Goal: Feedback & Contribution: Leave review/rating

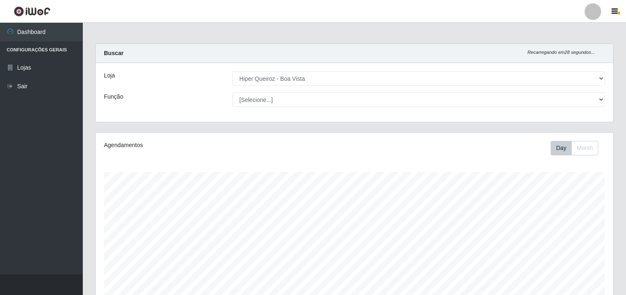
select select "514"
click at [619, 15] on button "button" at bounding box center [615, 12] width 21 height 12
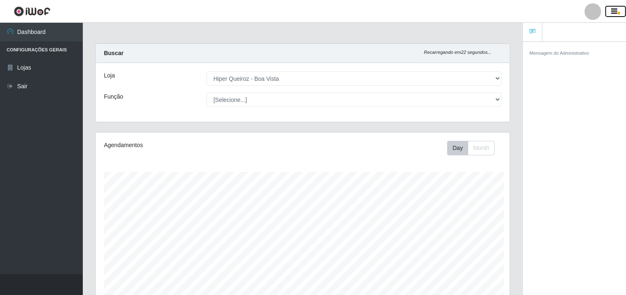
scroll to position [171, 414]
click at [619, 13] on span "button" at bounding box center [619, 13] width 2 height 3
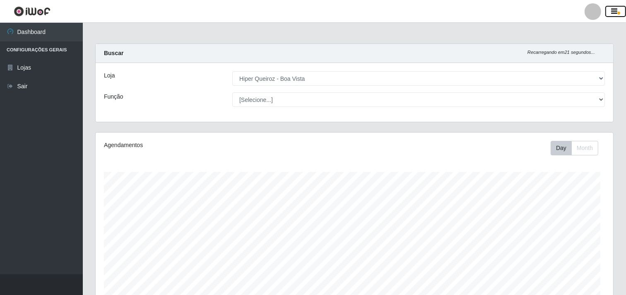
scroll to position [171, 518]
click at [410, 31] on main "Carregando... Buscar Recarregando em 1 segundos... Loja [Selecione...] Hiper Qu…" at bounding box center [354, 294] width 543 height 543
click at [411, 19] on header "Perfil Alterar Senha Sair" at bounding box center [313, 11] width 626 height 23
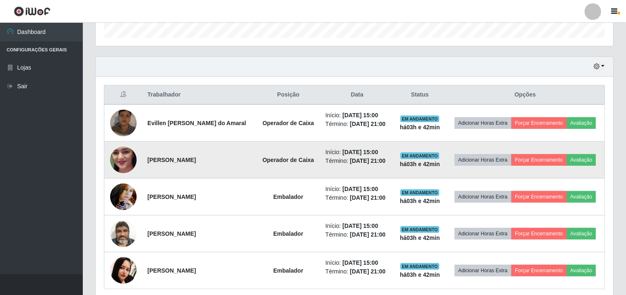
scroll to position [276, 0]
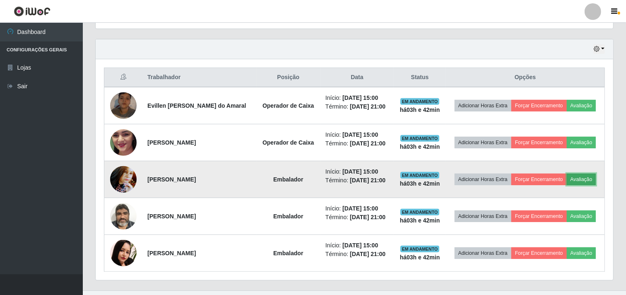
click at [589, 176] on button "Avaliação" at bounding box center [581, 180] width 29 height 12
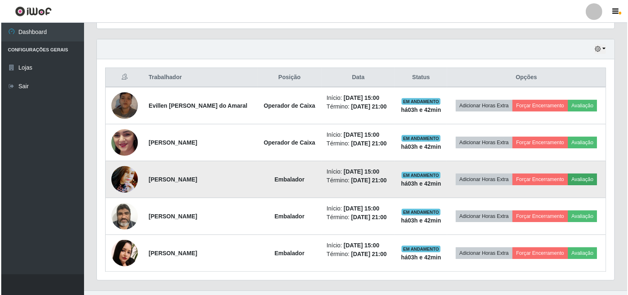
scroll to position [171, 512]
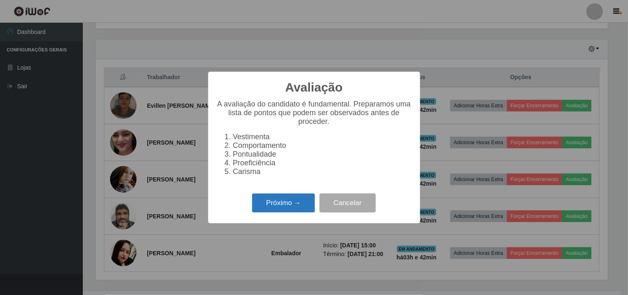
click at [285, 206] on button "Próximo →" at bounding box center [283, 202] width 63 height 19
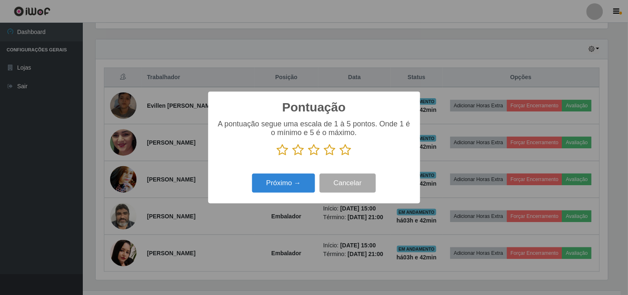
click at [347, 152] on icon at bounding box center [346, 150] width 12 height 12
click at [340, 156] on input "radio" at bounding box center [340, 156] width 0 height 0
click at [297, 191] on button "Próximo →" at bounding box center [283, 183] width 63 height 19
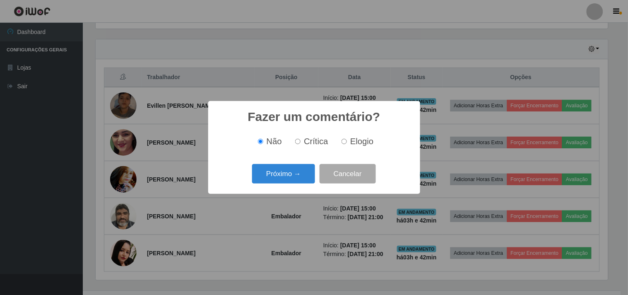
click at [348, 141] on label "Elogio" at bounding box center [355, 142] width 35 height 10
click at [347, 141] on input "Elogio" at bounding box center [344, 141] width 5 height 5
radio input "true"
click at [278, 184] on div "Próximo → Cancelar" at bounding box center [314, 174] width 195 height 24
click at [278, 182] on button "Próximo →" at bounding box center [283, 173] width 63 height 19
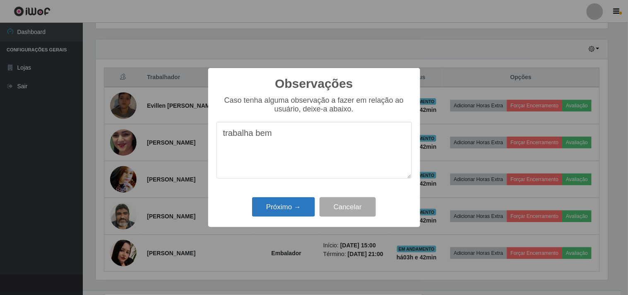
type textarea "trabalha bem"
click at [269, 206] on button "Próximo →" at bounding box center [283, 206] width 63 height 19
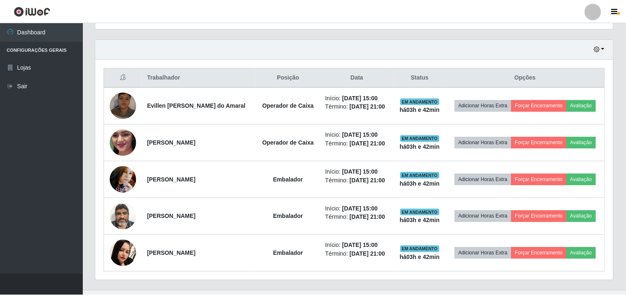
scroll to position [171, 518]
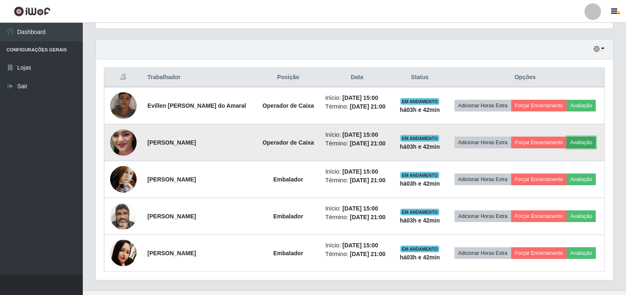
click at [582, 138] on button "Avaliação" at bounding box center [581, 143] width 29 height 12
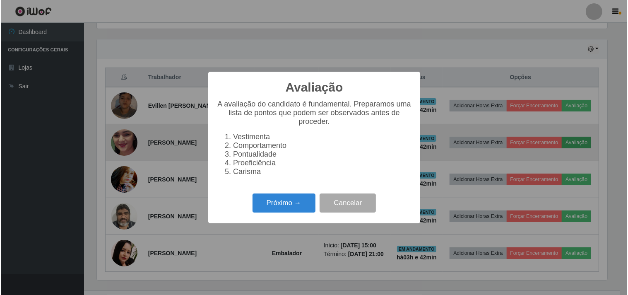
scroll to position [171, 512]
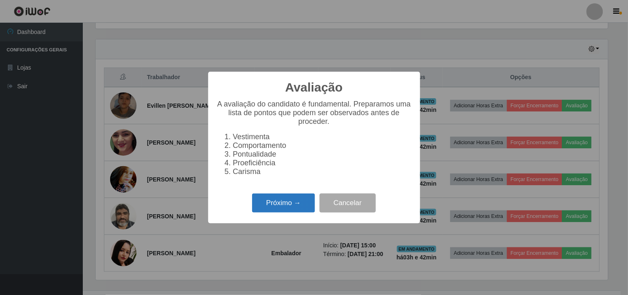
click at [291, 209] on button "Próximo →" at bounding box center [283, 202] width 63 height 19
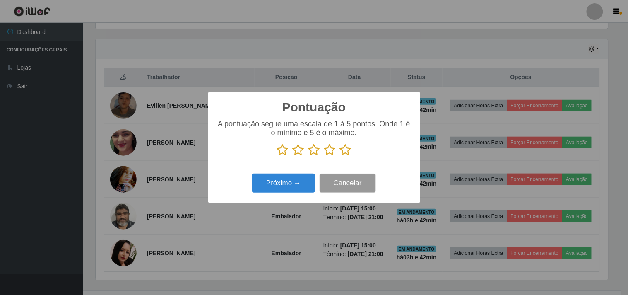
scroll to position [413969, 413628]
click at [350, 152] on icon at bounding box center [346, 150] width 12 height 12
click at [340, 156] on input "radio" at bounding box center [340, 156] width 0 height 0
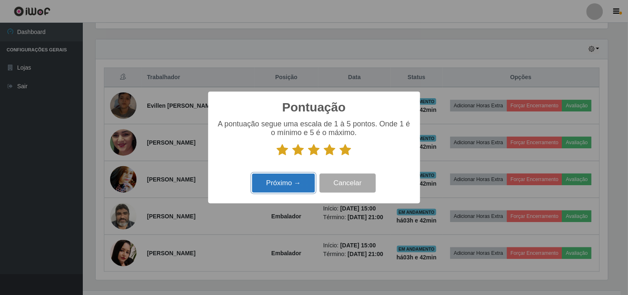
click at [284, 184] on button "Próximo →" at bounding box center [283, 183] width 63 height 19
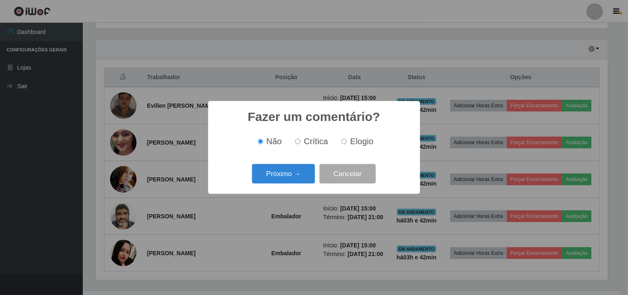
click at [369, 150] on div "Não Crítica Elogio" at bounding box center [314, 141] width 195 height 24
click at [369, 140] on span "Elogio" at bounding box center [361, 141] width 23 height 9
click at [347, 140] on input "Elogio" at bounding box center [344, 141] width 5 height 5
radio input "true"
click at [283, 177] on button "Próximo →" at bounding box center [283, 173] width 63 height 19
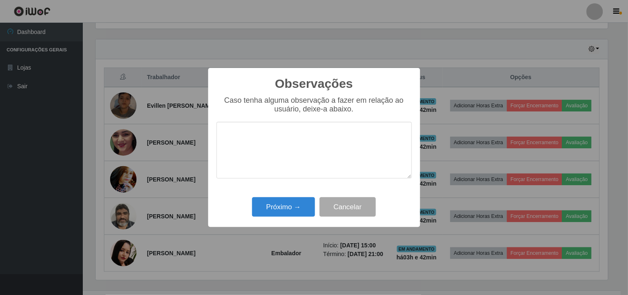
click at [313, 151] on textarea at bounding box center [314, 150] width 195 height 57
drag, startPoint x: 331, startPoint y: 123, endPoint x: 320, endPoint y: 143, distance: 22.8
click at [330, 125] on textarea "desenvolve bem a" at bounding box center [314, 150] width 195 height 57
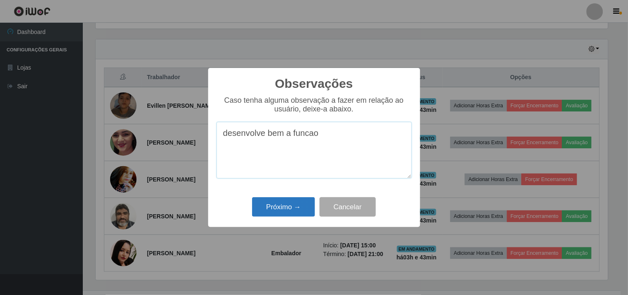
type textarea "desenvolve bem a funcao"
click at [289, 208] on button "Próximo →" at bounding box center [283, 206] width 63 height 19
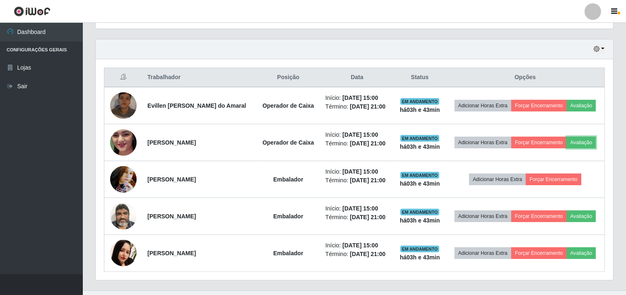
scroll to position [171, 518]
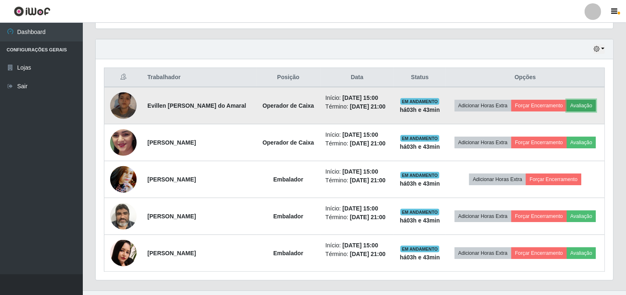
click at [591, 106] on button "Avaliação" at bounding box center [581, 106] width 29 height 12
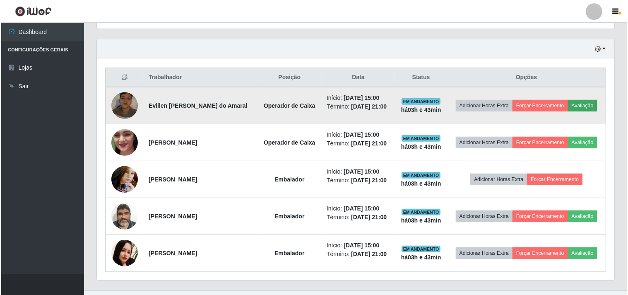
scroll to position [171, 512]
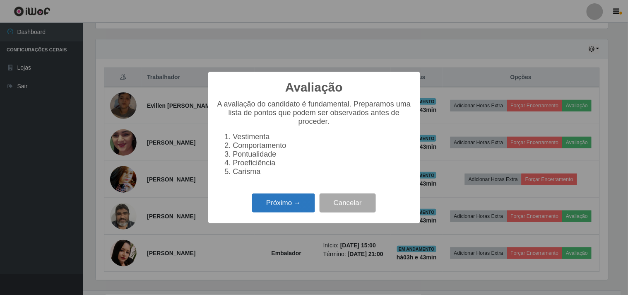
click at [276, 209] on button "Próximo →" at bounding box center [283, 202] width 63 height 19
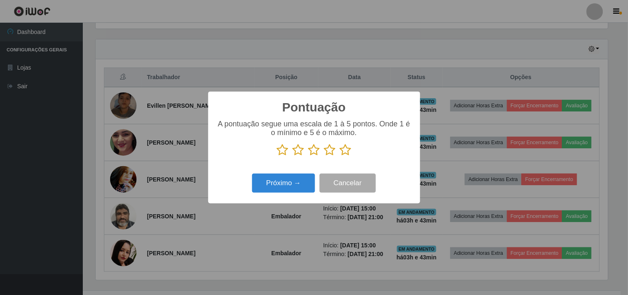
click at [341, 146] on icon at bounding box center [346, 150] width 12 height 12
click at [340, 156] on input "radio" at bounding box center [340, 156] width 0 height 0
click at [300, 182] on button "Próximo →" at bounding box center [283, 183] width 63 height 19
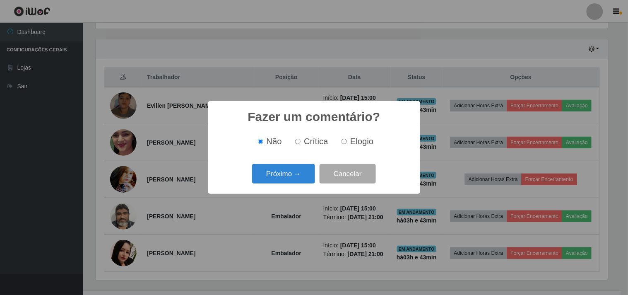
click at [359, 138] on span "Elogio" at bounding box center [361, 141] width 23 height 9
click at [347, 139] on input "Elogio" at bounding box center [344, 141] width 5 height 5
radio input "true"
click at [303, 177] on button "Próximo →" at bounding box center [283, 173] width 63 height 19
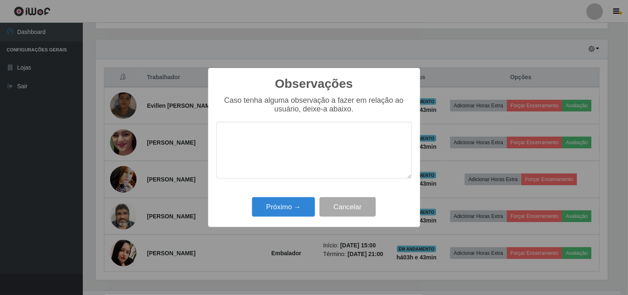
click at [304, 151] on textarea at bounding box center [314, 150] width 195 height 57
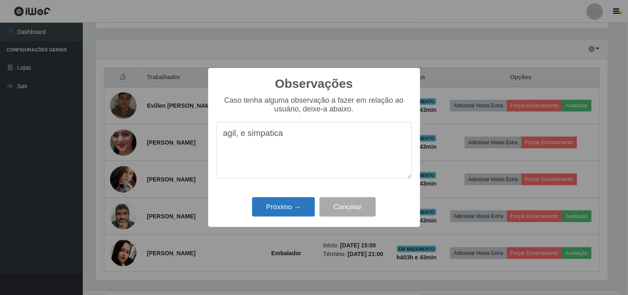
type textarea "agil, e simpatica"
click at [282, 209] on button "Próximo →" at bounding box center [283, 206] width 63 height 19
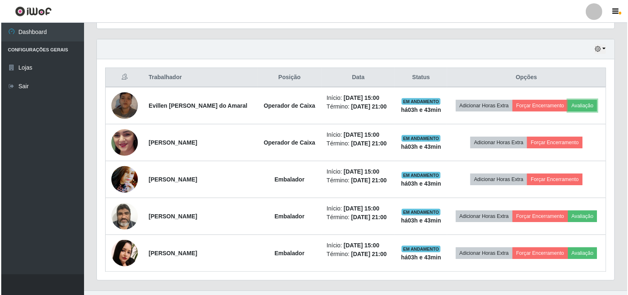
scroll to position [171, 518]
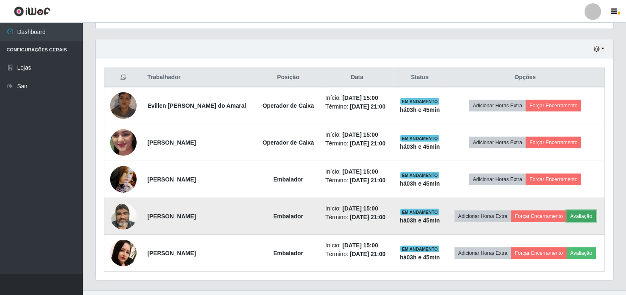
click at [588, 214] on button "Avaliação" at bounding box center [581, 216] width 29 height 12
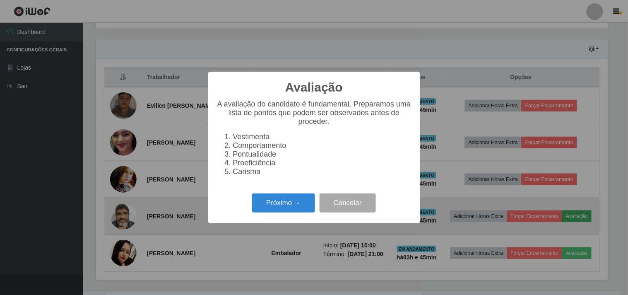
scroll to position [171, 512]
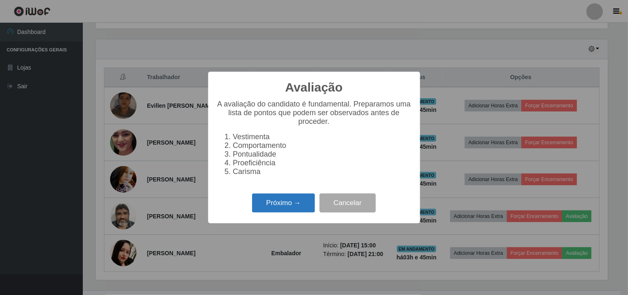
click at [261, 205] on button "Próximo →" at bounding box center [283, 202] width 63 height 19
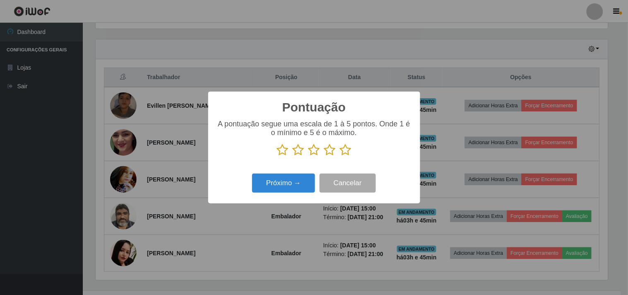
click at [345, 152] on icon at bounding box center [346, 150] width 12 height 12
click at [340, 156] on input "radio" at bounding box center [340, 156] width 0 height 0
click at [273, 193] on button "Próximo →" at bounding box center [283, 183] width 63 height 19
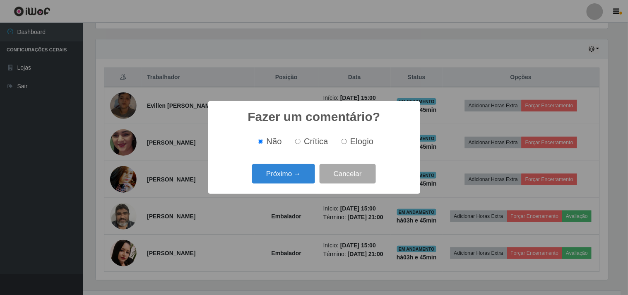
click at [359, 140] on span "Elogio" at bounding box center [361, 141] width 23 height 9
click at [347, 140] on input "Elogio" at bounding box center [344, 141] width 5 height 5
radio input "true"
drag, startPoint x: 292, startPoint y: 187, endPoint x: 292, endPoint y: 183, distance: 4.6
click at [292, 183] on div "Fazer um comentário? × Não Crítica Elogio Próximo → Cancelar" at bounding box center [314, 147] width 212 height 93
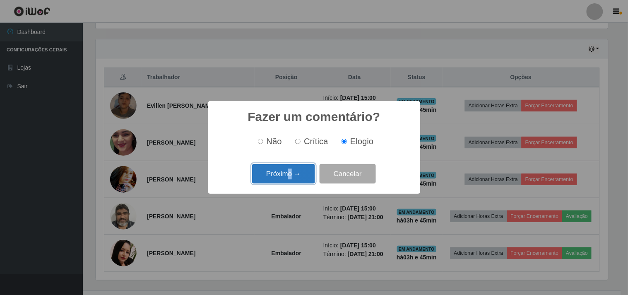
click at [285, 176] on button "Próximo →" at bounding box center [283, 173] width 63 height 19
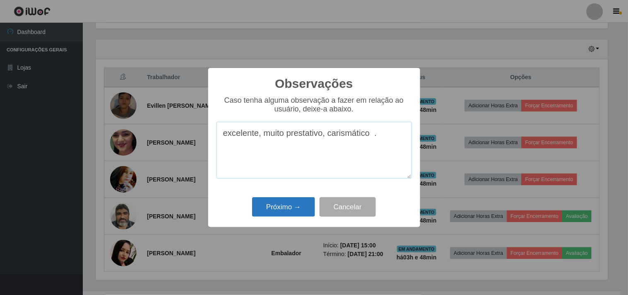
type textarea "excelente, muito prestativo, carismático ."
click at [278, 212] on button "Próximo →" at bounding box center [283, 206] width 63 height 19
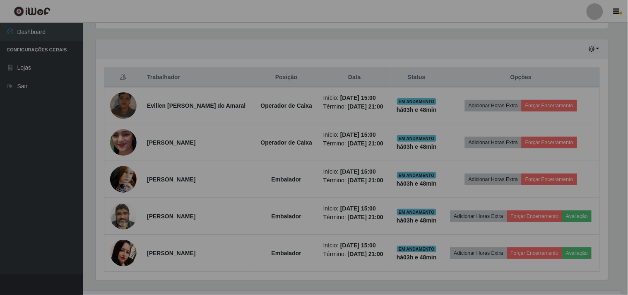
scroll to position [171, 518]
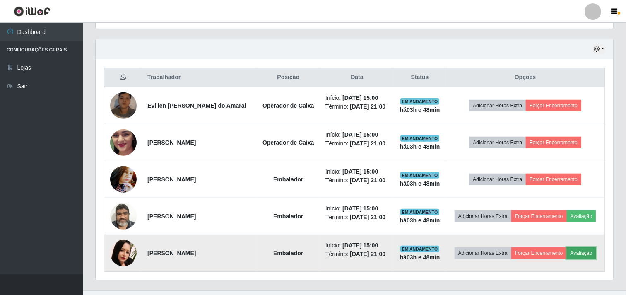
click at [586, 255] on button "Avaliação" at bounding box center [581, 253] width 29 height 12
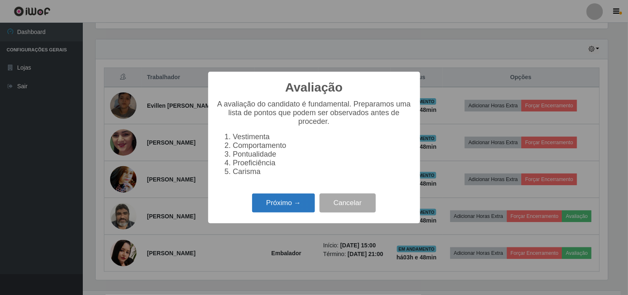
click at [274, 209] on button "Próximo →" at bounding box center [283, 202] width 63 height 19
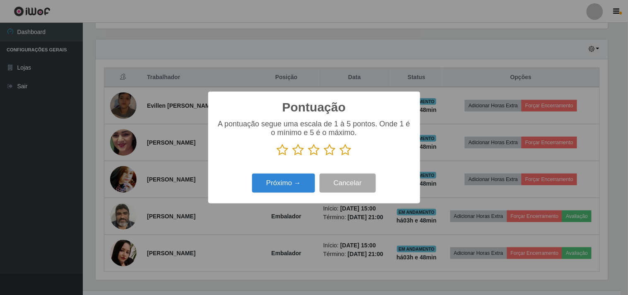
click at [345, 148] on icon at bounding box center [346, 150] width 12 height 12
click at [340, 156] on input "radio" at bounding box center [340, 156] width 0 height 0
click at [284, 179] on button "Próximo →" at bounding box center [283, 183] width 63 height 19
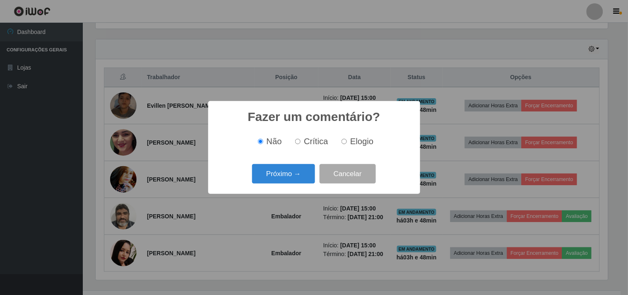
click at [360, 139] on span "Elogio" at bounding box center [361, 141] width 23 height 9
click at [347, 139] on input "Elogio" at bounding box center [344, 141] width 5 height 5
radio input "true"
click at [300, 171] on button "Próximo →" at bounding box center [283, 173] width 63 height 19
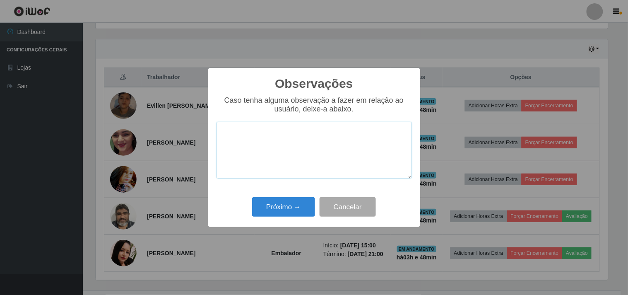
click at [301, 151] on textarea at bounding box center [314, 150] width 195 height 57
type textarea "rapida e tem agilidade"
click at [280, 195] on div "Observações × Caso tenha alguma observação a fazer em relação ao usuário, deixe…" at bounding box center [314, 147] width 212 height 159
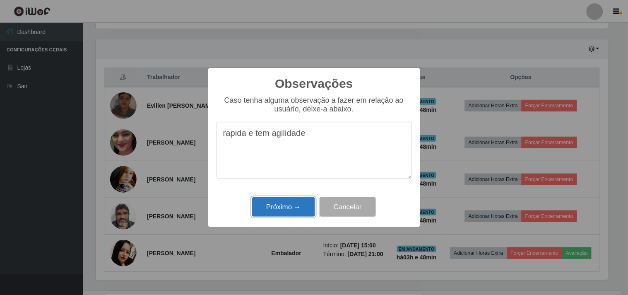
click at [275, 203] on button "Próximo →" at bounding box center [283, 206] width 63 height 19
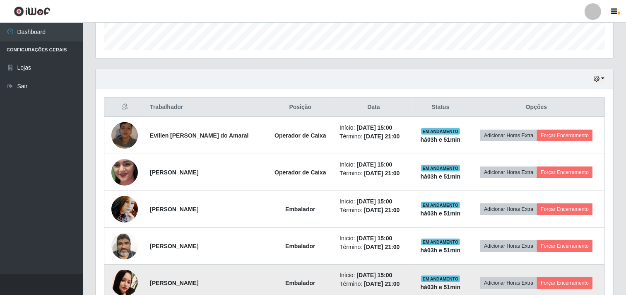
scroll to position [292, 0]
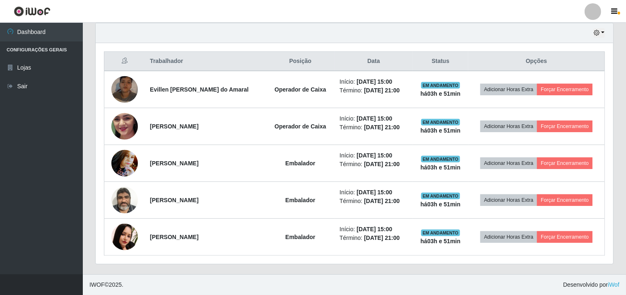
click at [60, 181] on ul "Dashboard Configurações Gerais Lojas Sair" at bounding box center [41, 148] width 83 height 251
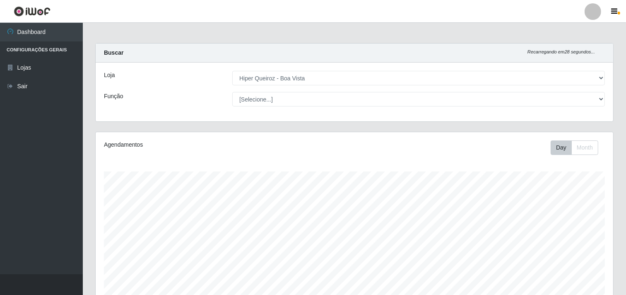
scroll to position [0, 0]
